Goal: Navigation & Orientation: Understand site structure

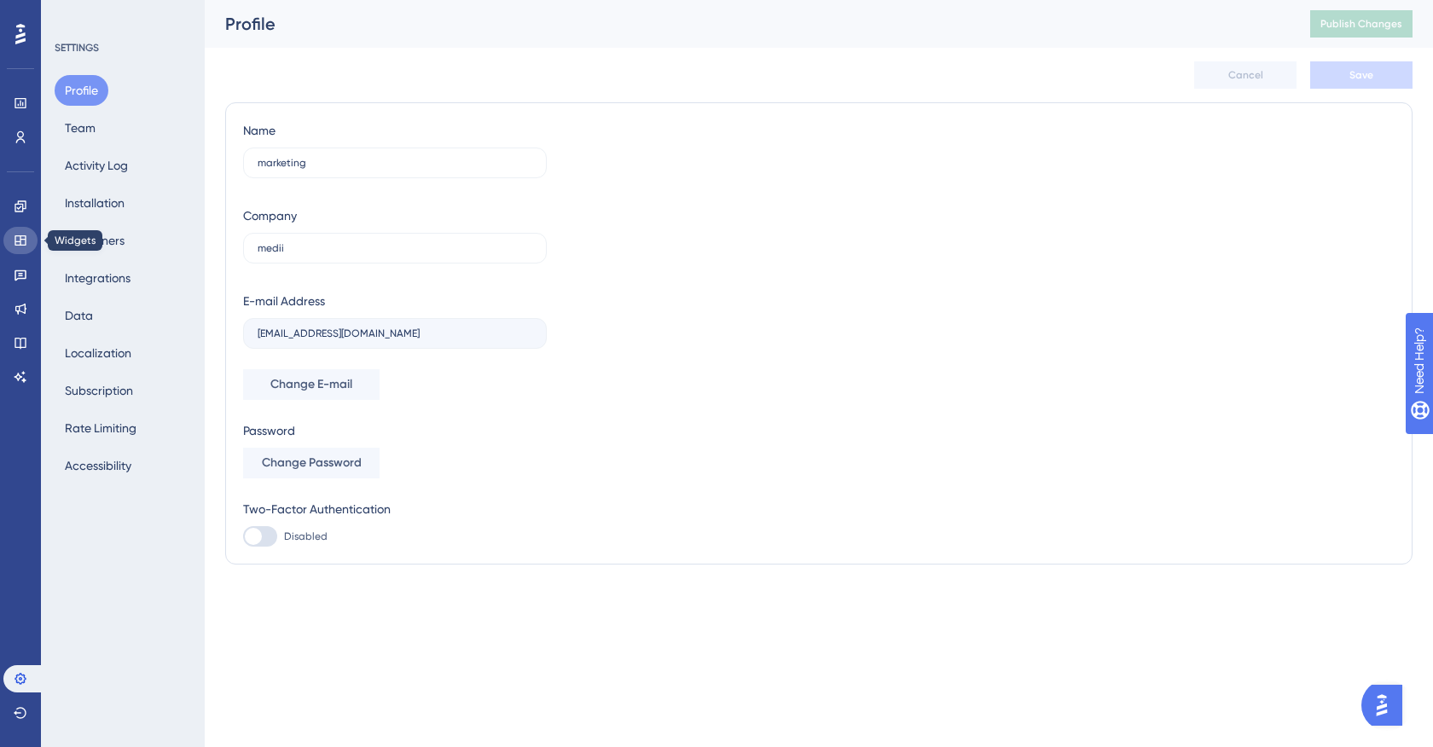
click at [14, 239] on icon at bounding box center [19, 240] width 11 height 10
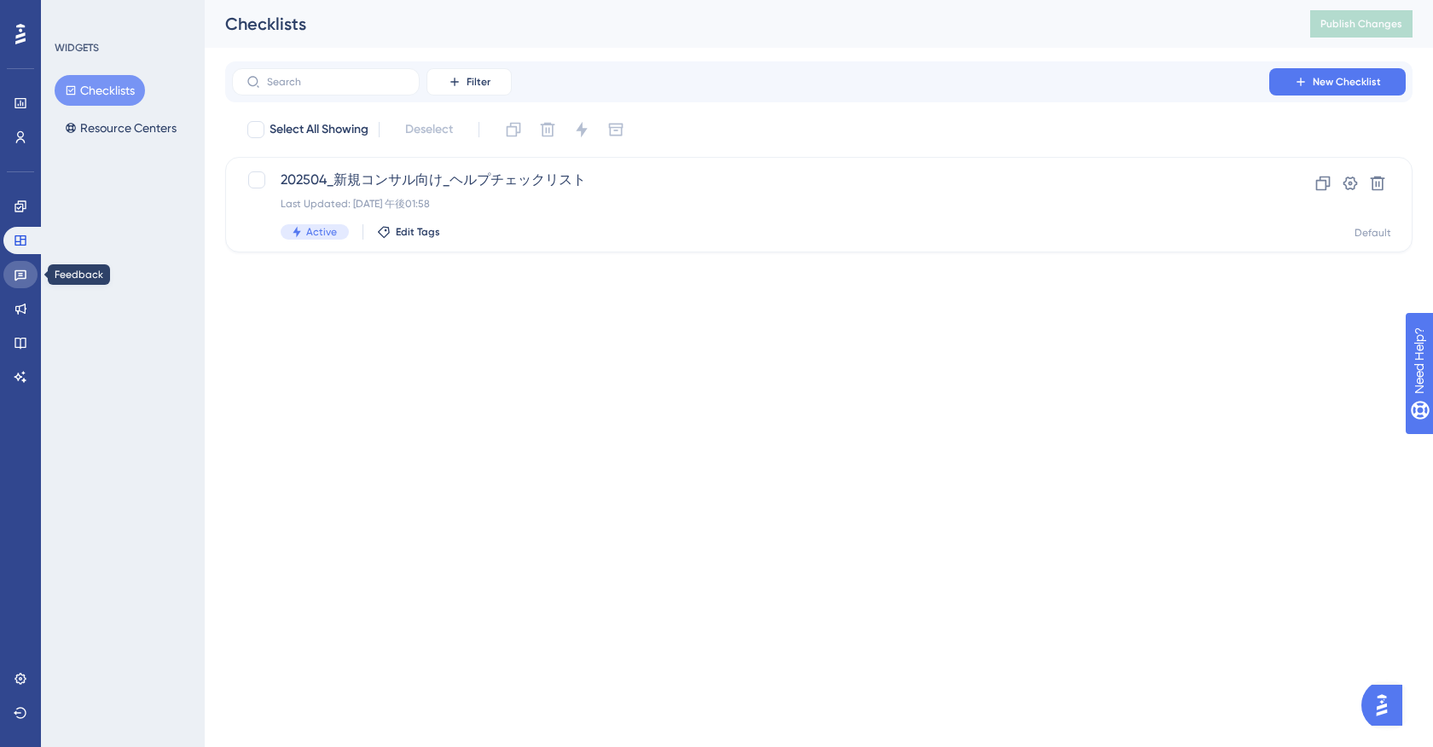
click at [25, 280] on icon at bounding box center [21, 275] width 14 height 14
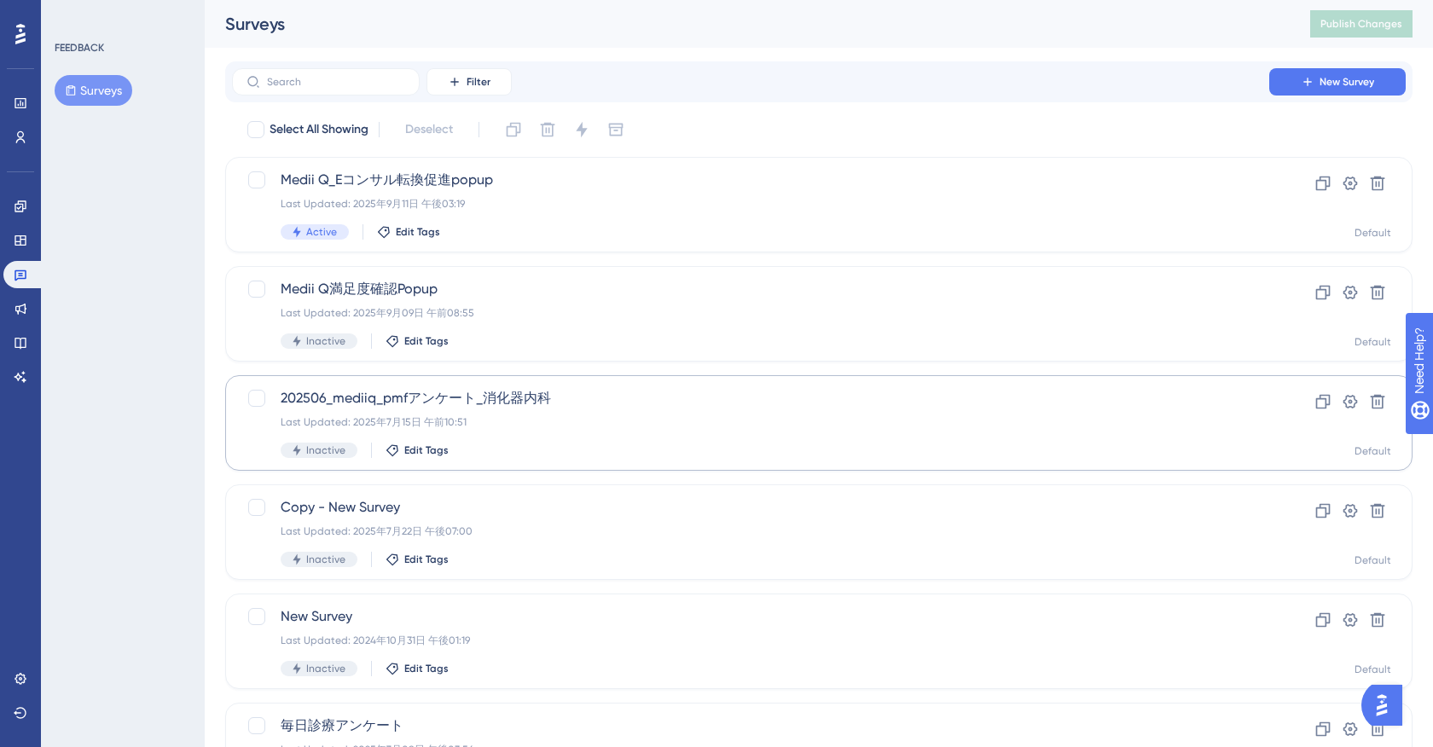
scroll to position [106, 0]
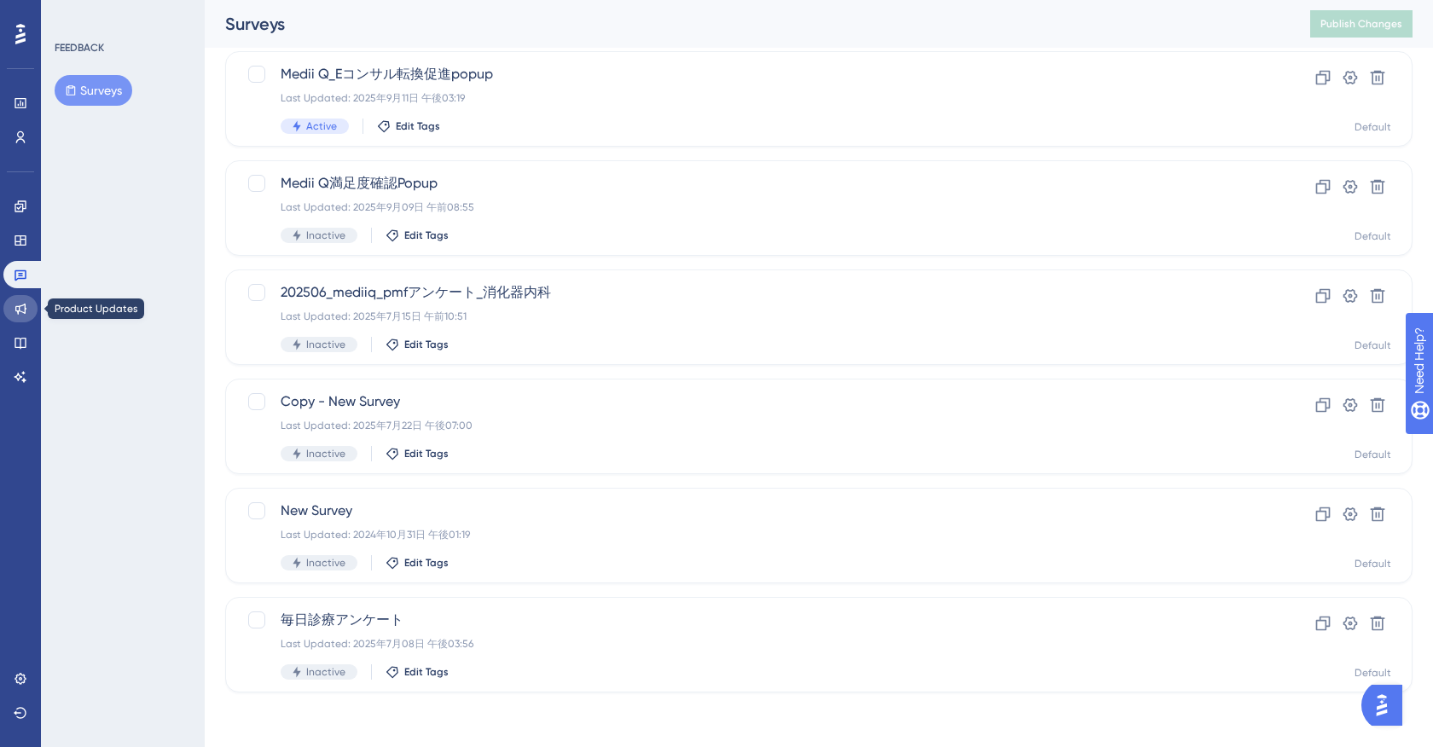
click at [13, 304] on link at bounding box center [20, 308] width 34 height 27
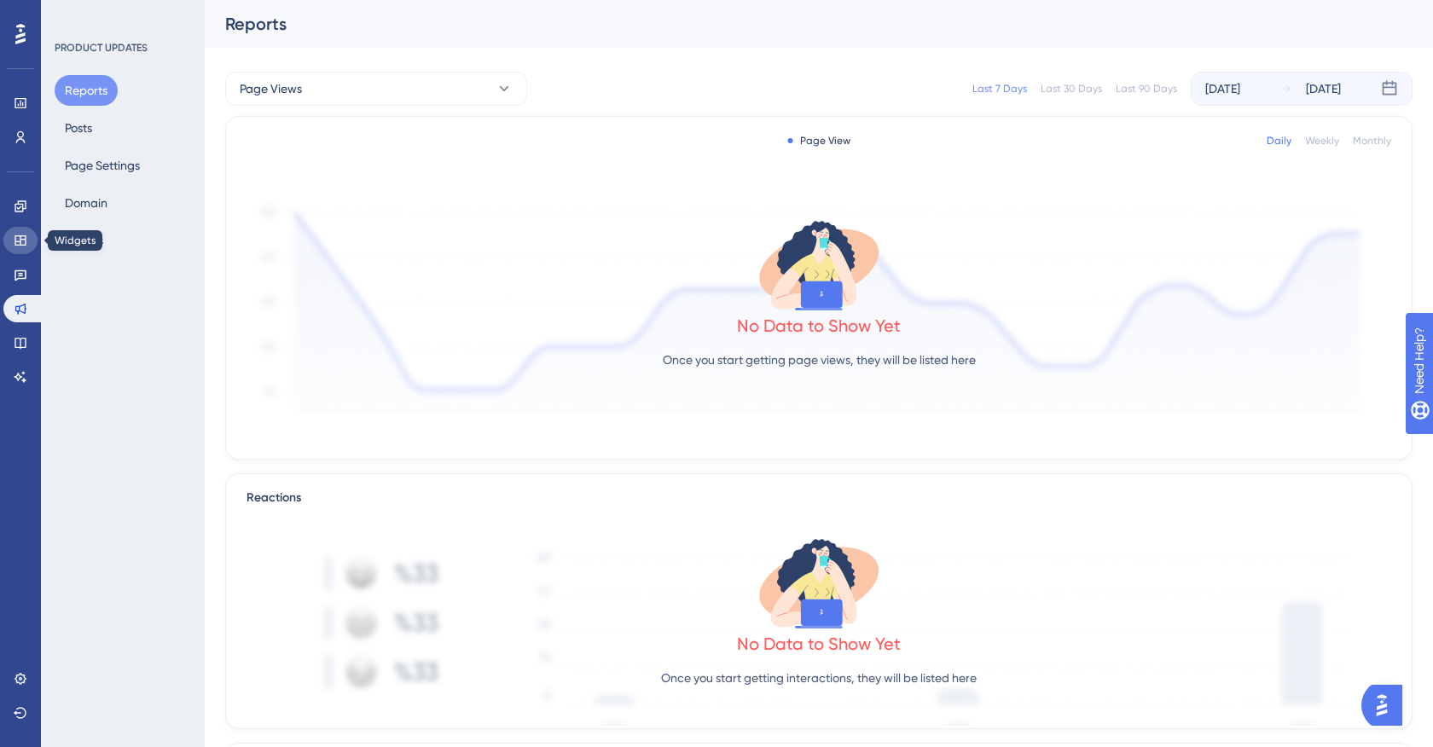
click at [22, 252] on link at bounding box center [20, 240] width 34 height 27
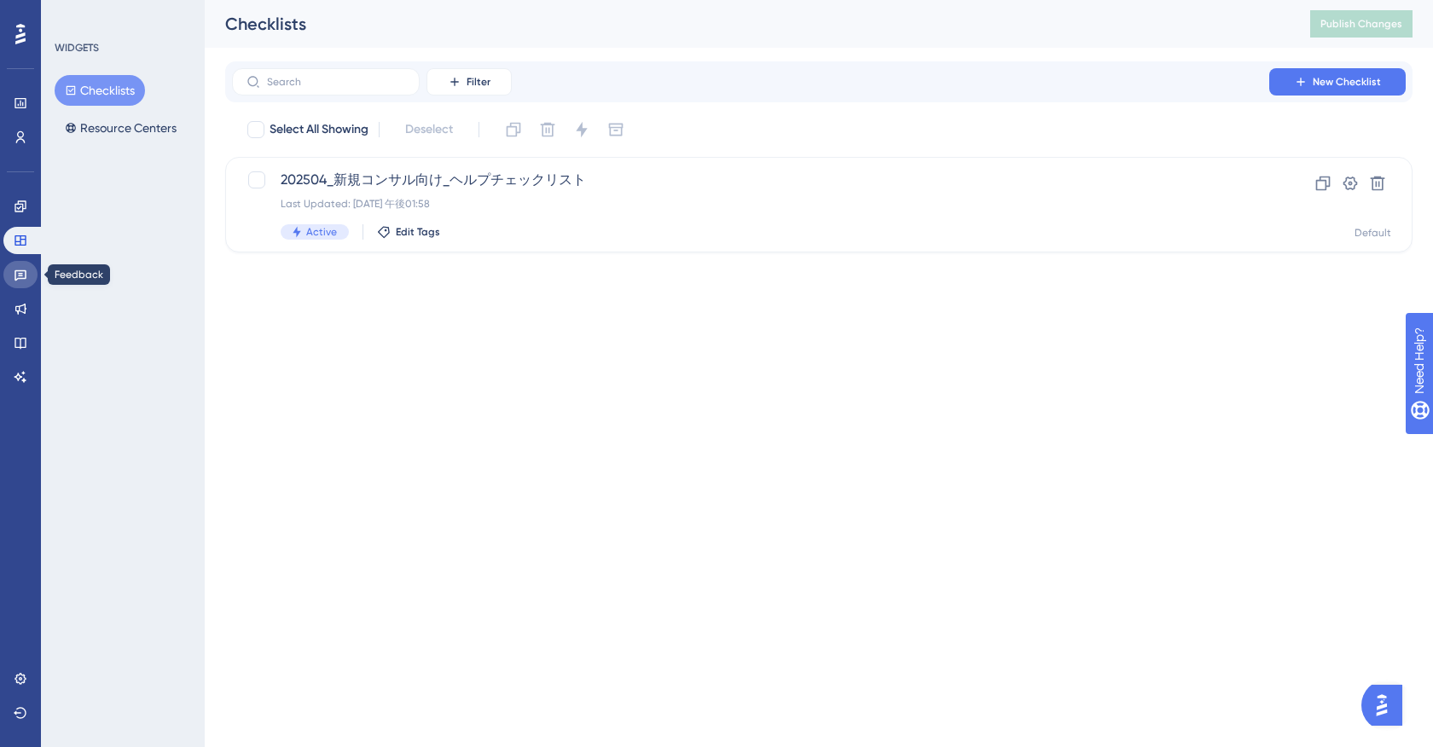
click at [22, 279] on icon at bounding box center [21, 275] width 14 height 14
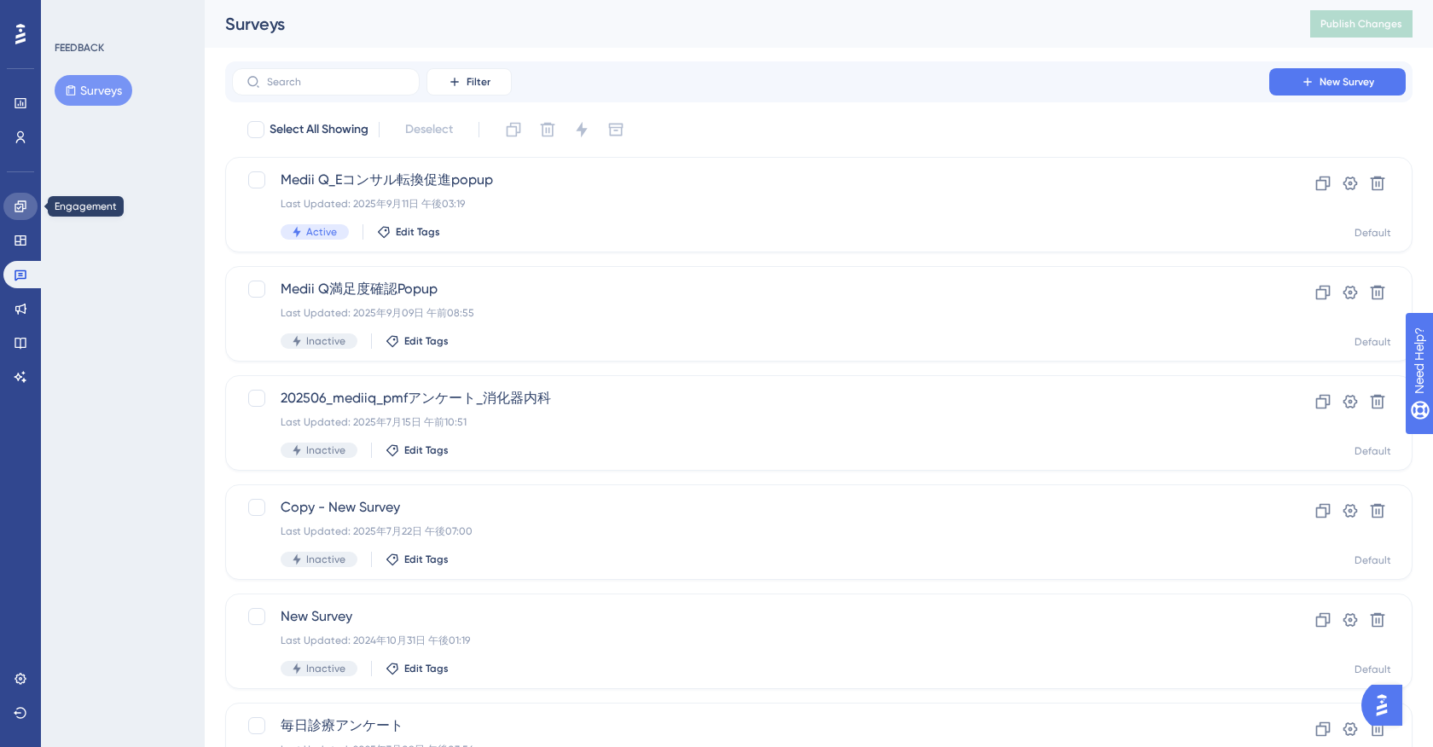
click at [26, 205] on icon at bounding box center [21, 207] width 14 height 14
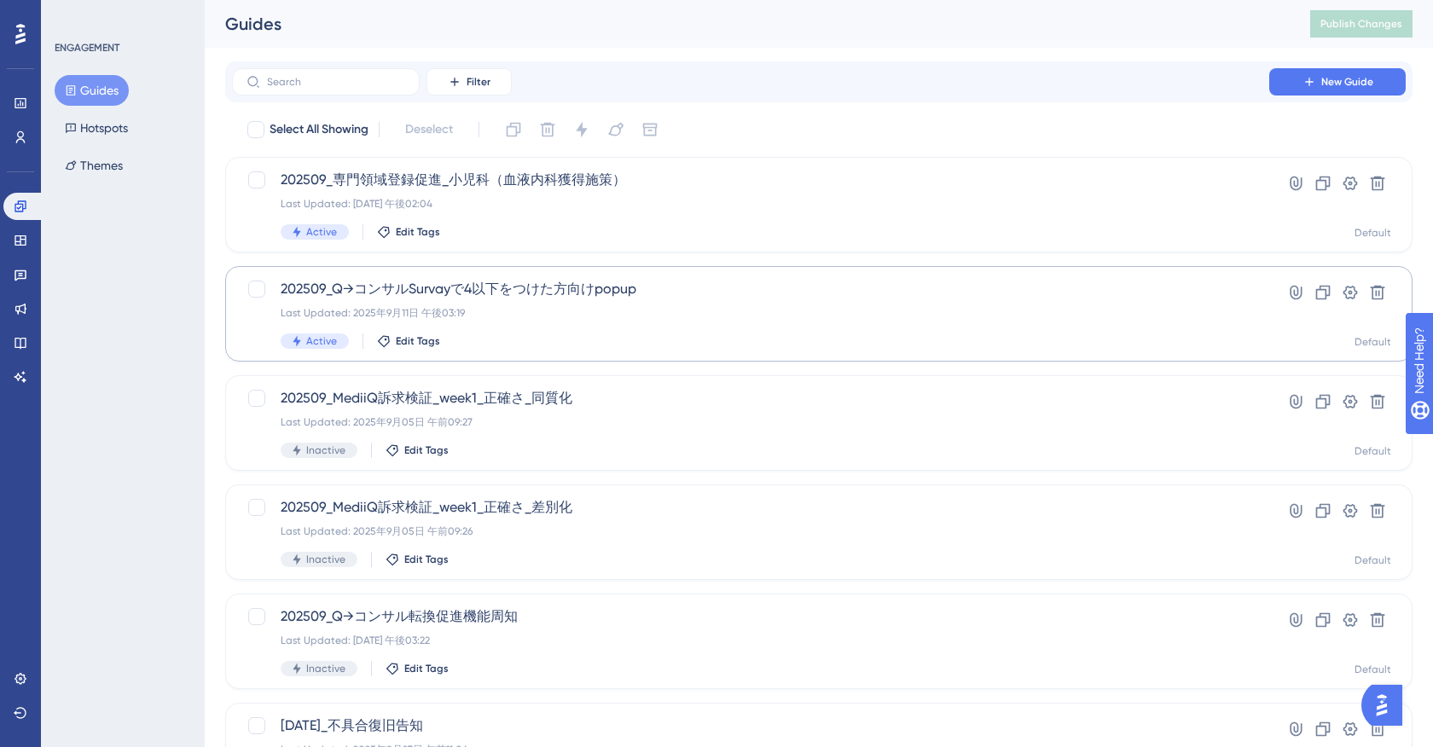
scroll to position [576, 0]
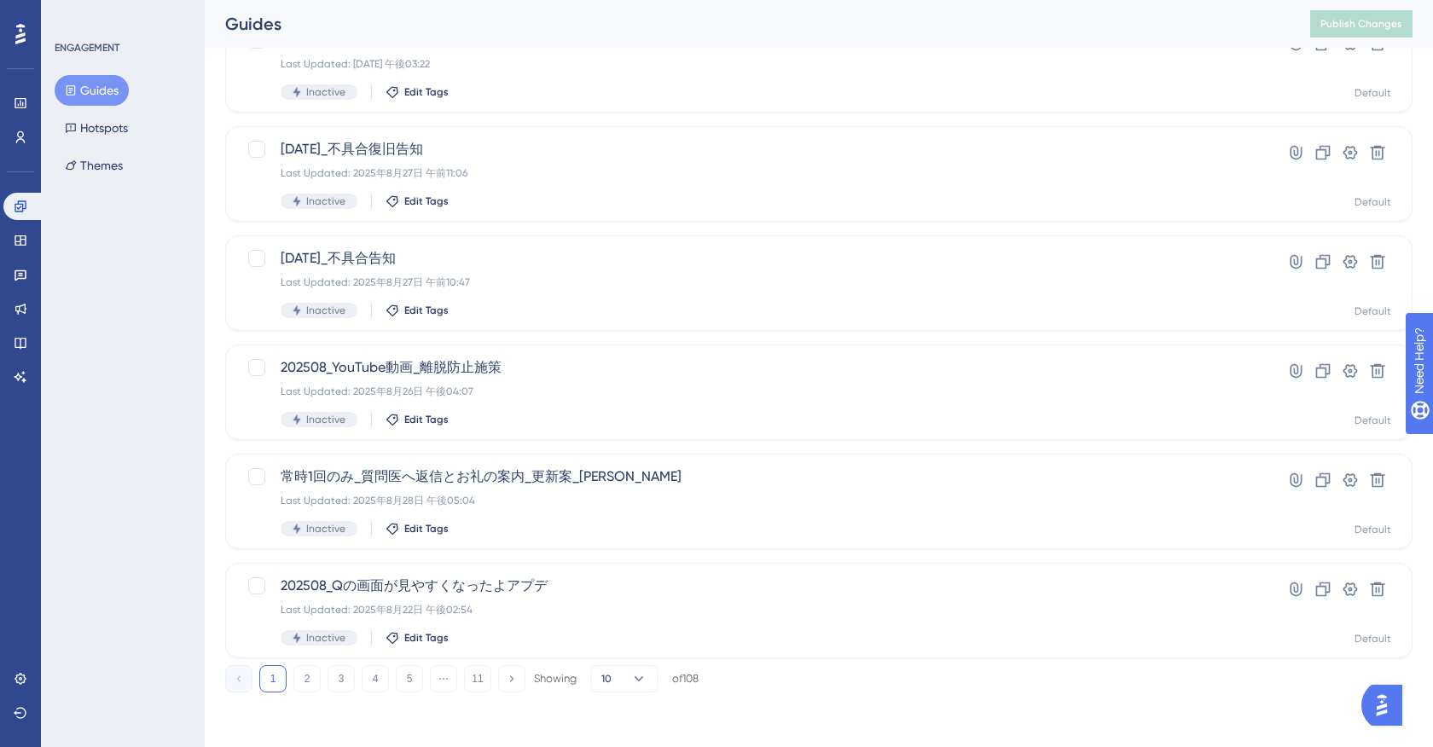
click at [358, 683] on div "1 2 3 4 5 ⋯ 11 Showing 10 of 108" at bounding box center [461, 678] width 473 height 27
click at [371, 681] on button "4" at bounding box center [375, 678] width 27 height 27
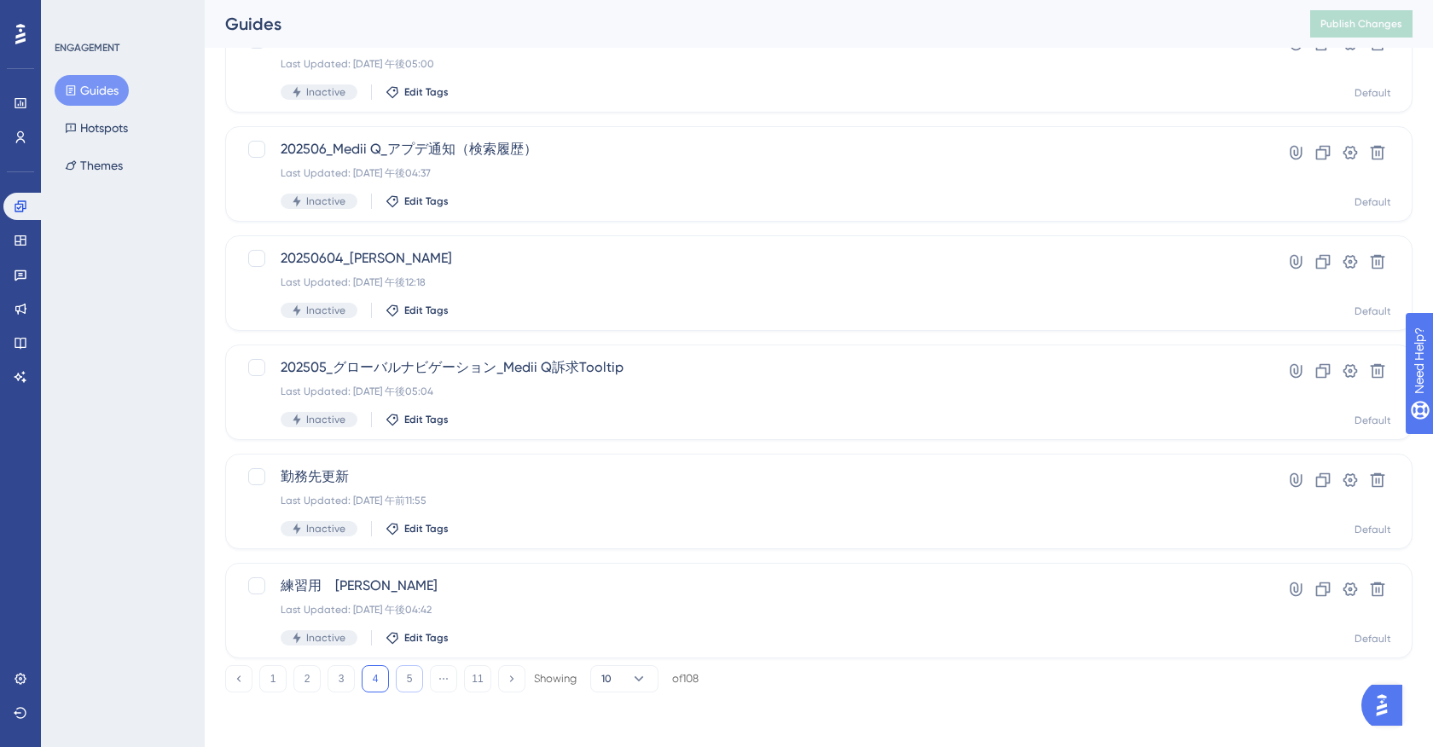
click at [402, 669] on button "5" at bounding box center [409, 678] width 27 height 27
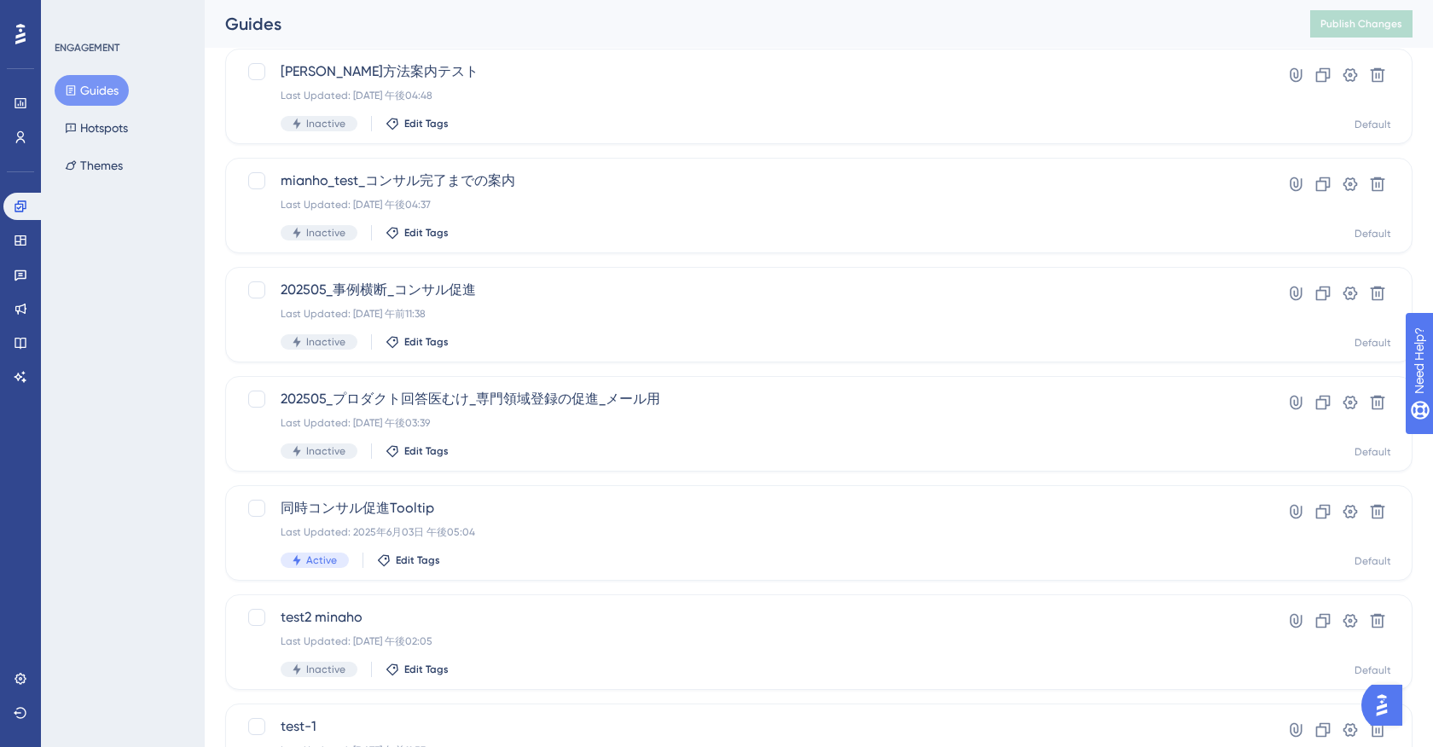
scroll to position [0, 0]
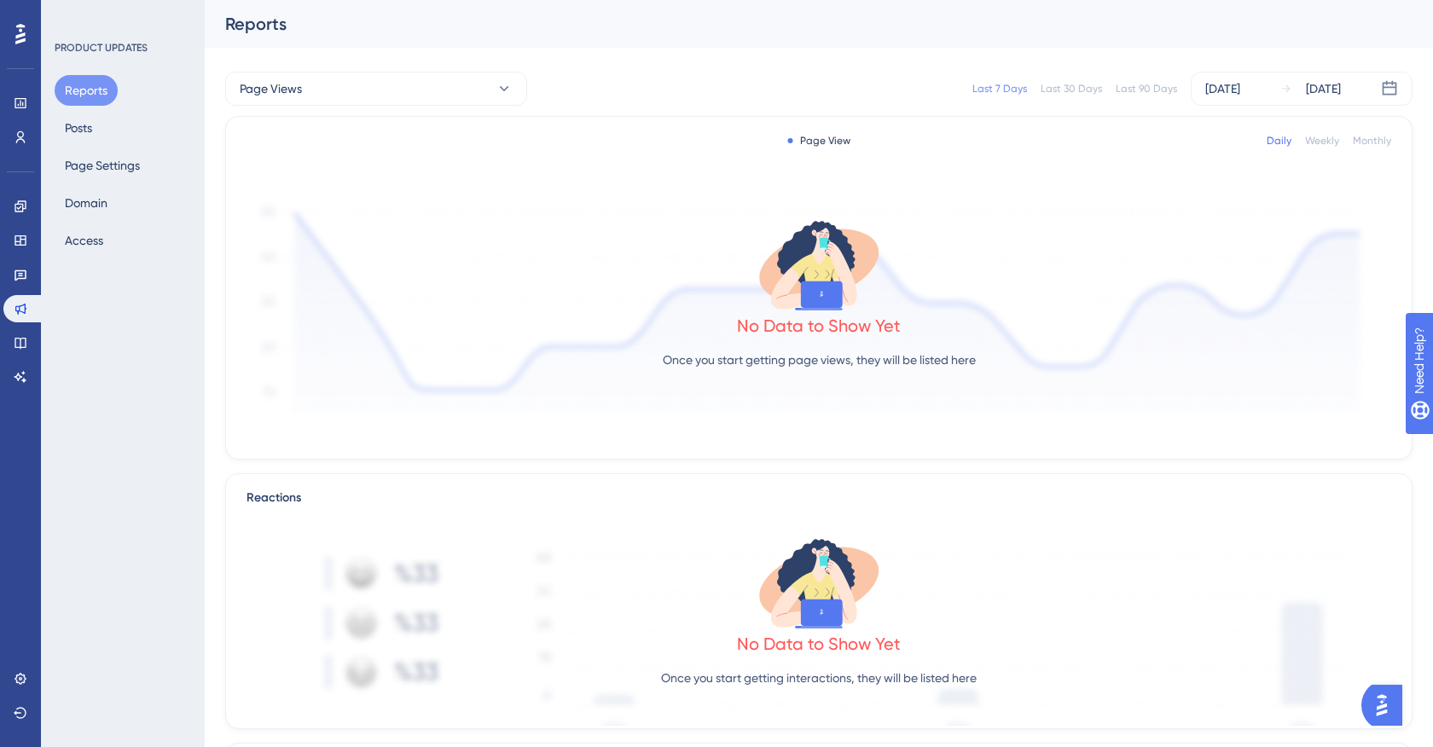
scroll to position [106, 0]
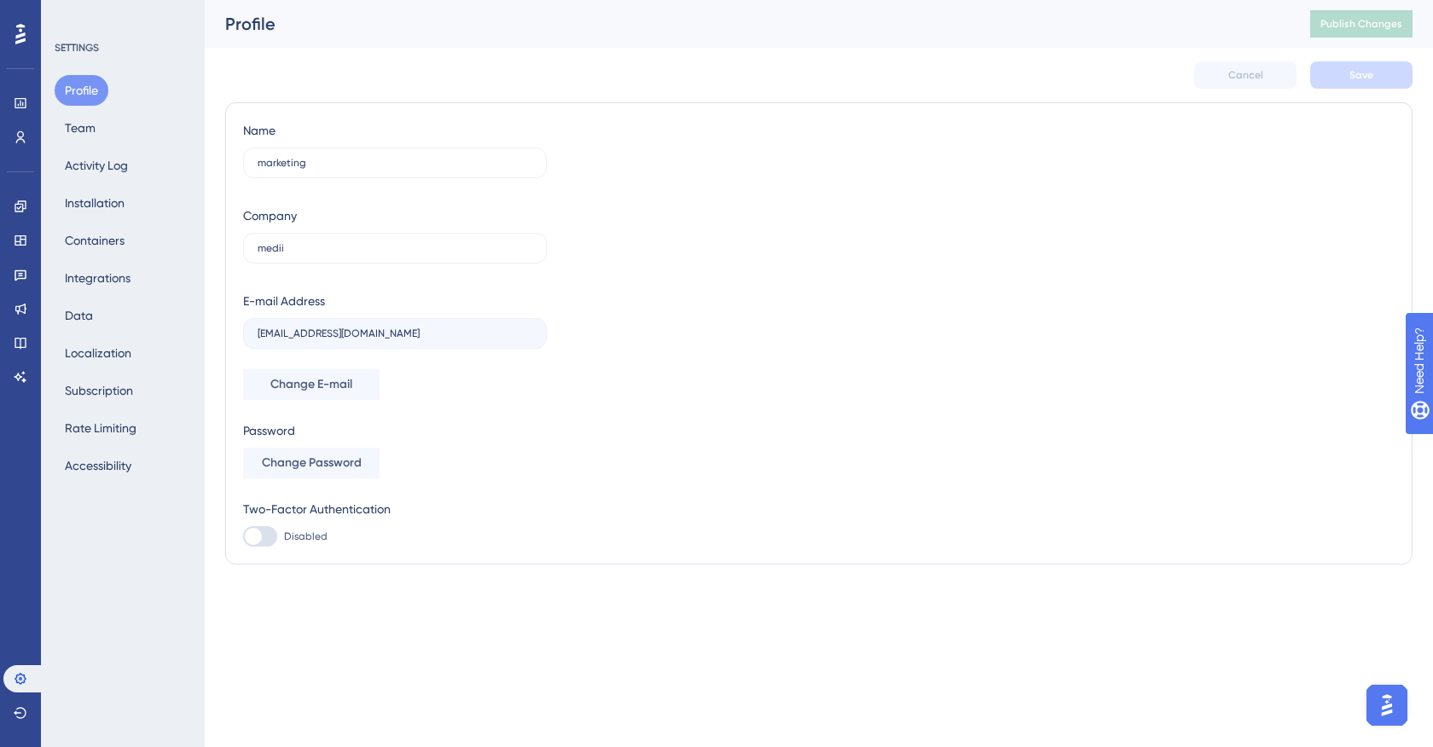
click at [213, 312] on div "Performance Users Engagement Widgets Feedback Product Updates Knowledge Base AI…" at bounding box center [819, 302] width 1228 height 605
